Goal: Information Seeking & Learning: Find specific fact

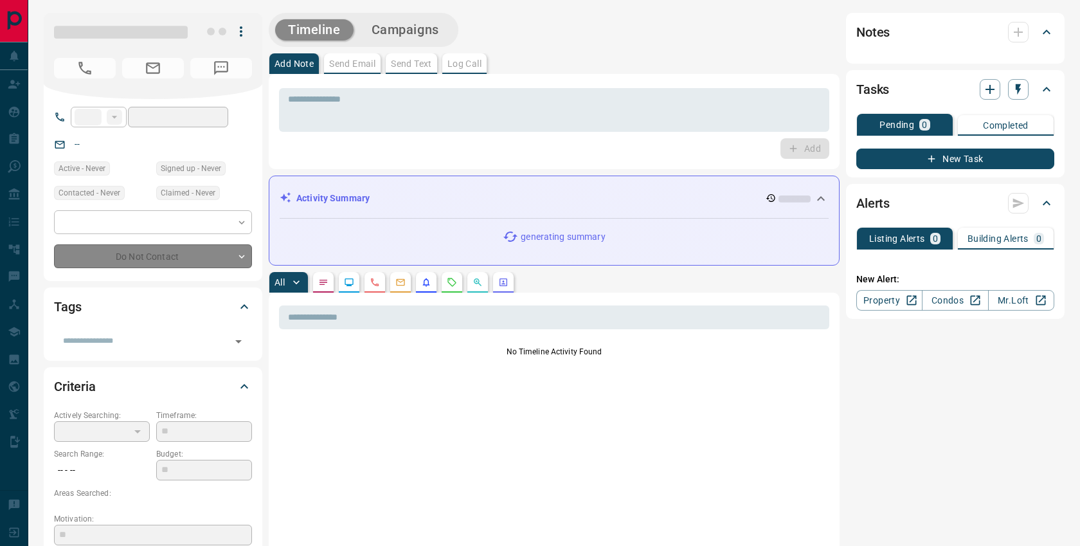
type input "**"
type input "**********"
type input "*"
type input "*********"
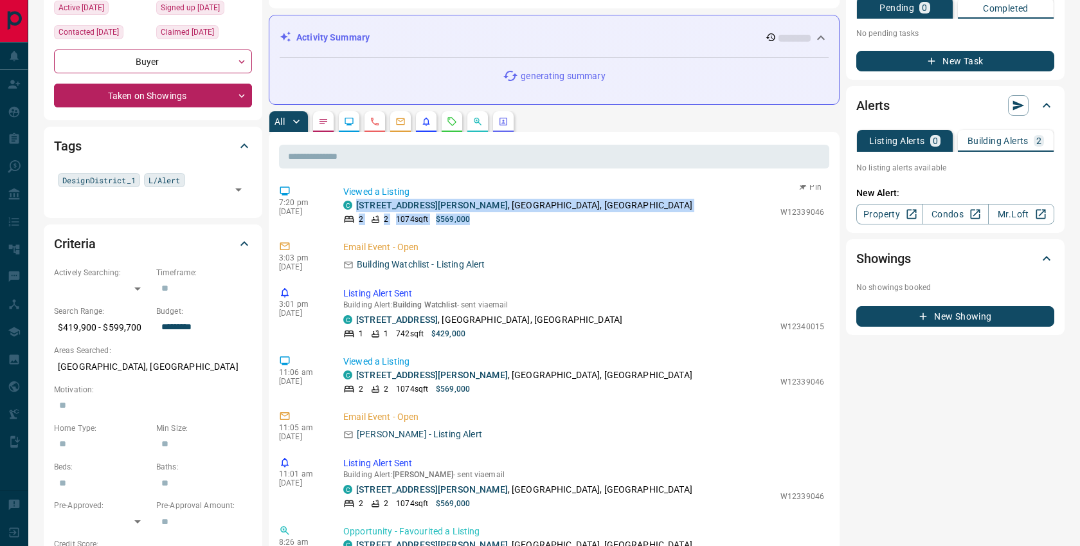
scroll to position [5, 0]
copy div "[STREET_ADDRESS][PERSON_NAME] 2 2 1074 sqft $569,000"
drag, startPoint x: 361, startPoint y: 203, endPoint x: 467, endPoint y: 215, distance: 107.4
click at [467, 215] on div "C [STREET_ADDRESS][PERSON_NAME] 2 2 1074 sqft $569,000" at bounding box center [558, 211] width 431 height 26
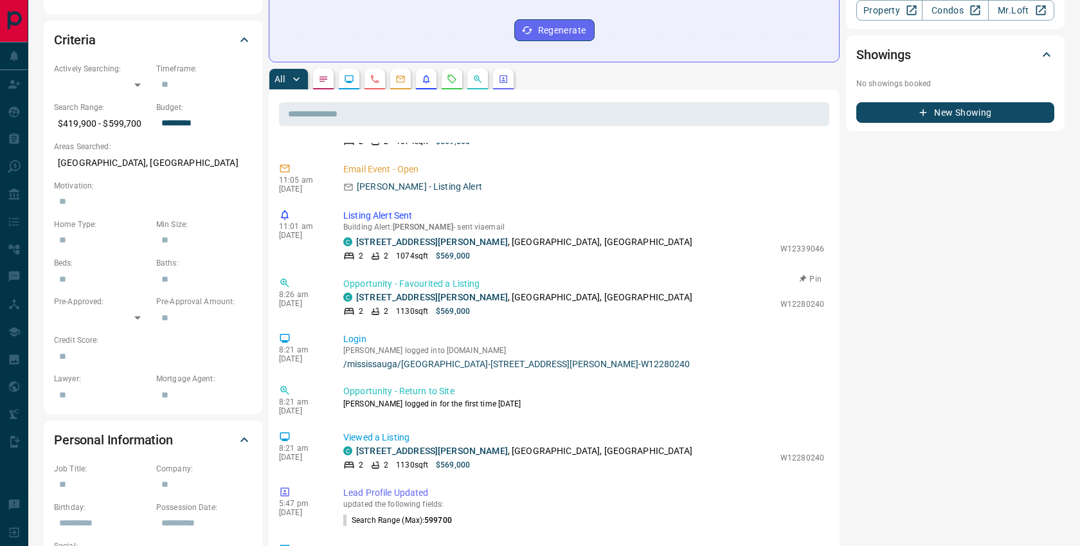
scroll to position [230, 0]
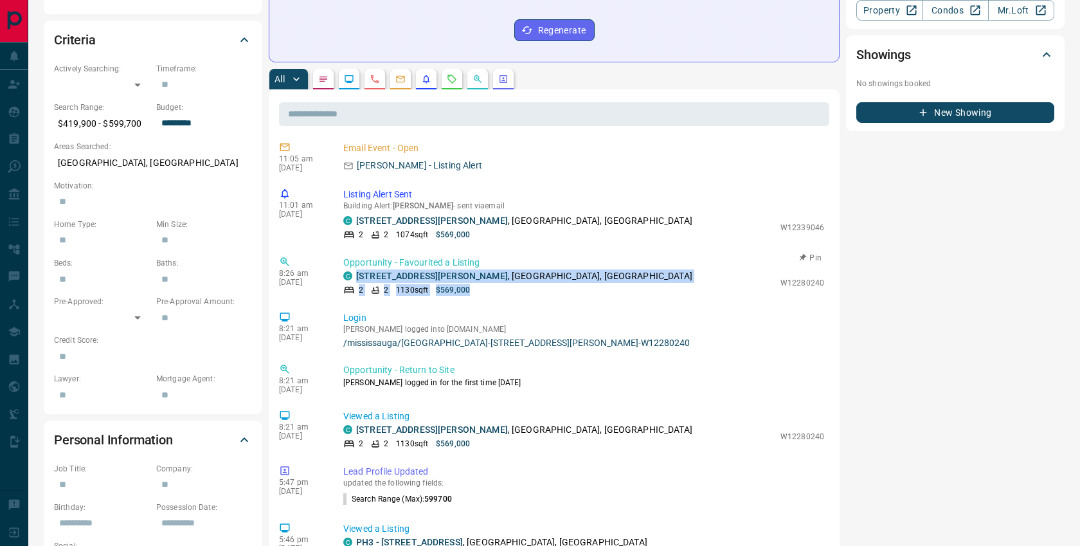
drag, startPoint x: 352, startPoint y: 256, endPoint x: 512, endPoint y: 282, distance: 162.8
click at [512, 282] on div "8:26 am [DATE] Opportunity - Favourited a Listing C 2905 - [STREET_ADDRESS][PER…" at bounding box center [554, 276] width 550 height 48
copy div "[STREET_ADDRESS][PERSON_NAME] 2 2 1130 sqft $569,000"
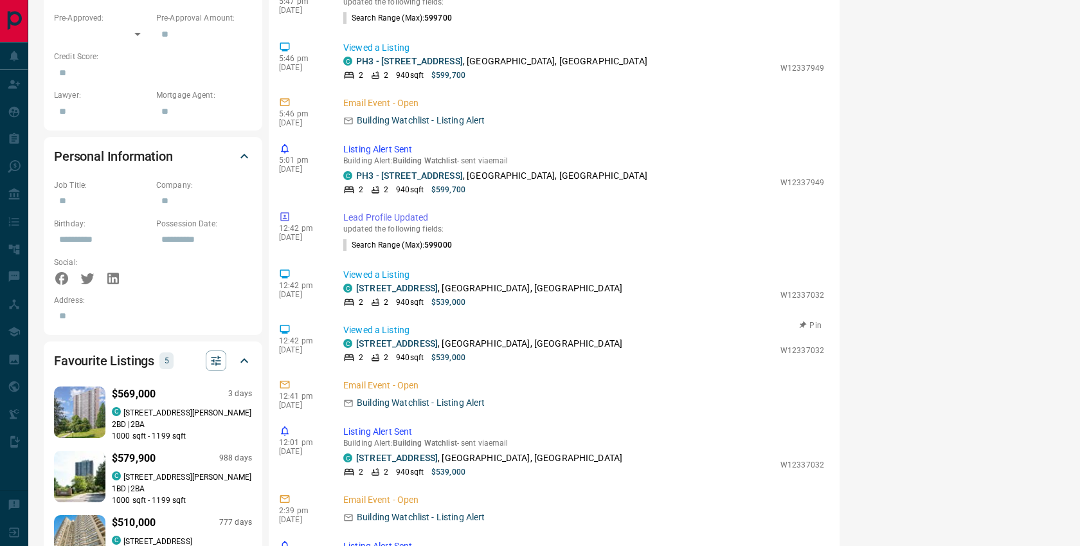
scroll to position [435, 0]
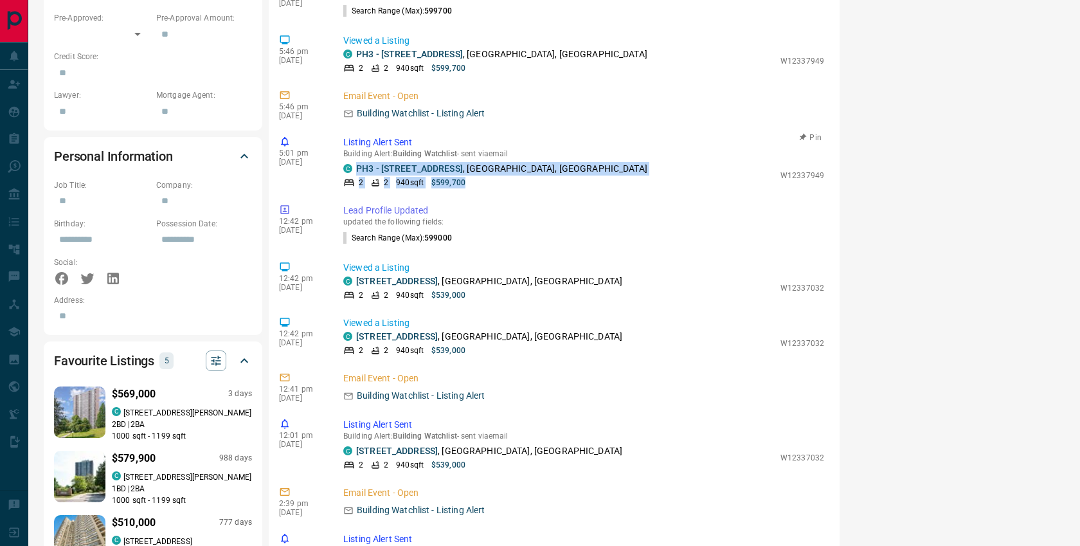
drag, startPoint x: 337, startPoint y: 149, endPoint x: 482, endPoint y: 174, distance: 146.9
click at [482, 174] on div "5:01 pm [DATE] Listing Alert [GEOGRAPHIC_DATA] Alert : Building Watchlist - sen…" at bounding box center [554, 162] width 550 height 60
copy div "PH3 - [STREET_ADDRESS] 2 2 940 sqft $599,700"
